Goal: Find specific page/section: Find specific page/section

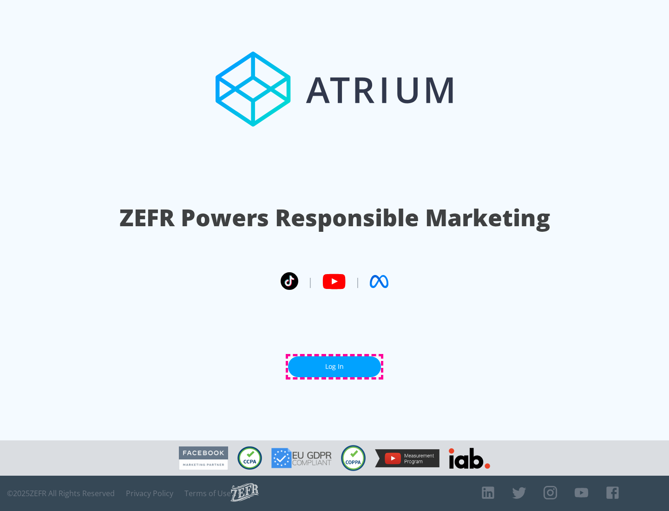
click at [335, 367] on link "Log In" at bounding box center [334, 366] width 93 height 21
